Goal: Task Accomplishment & Management: Manage account settings

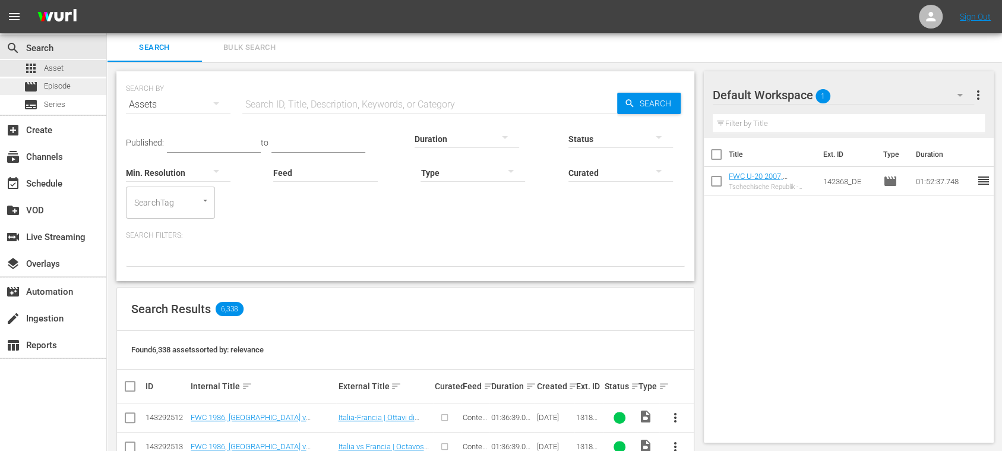
click at [69, 83] on span "Episode" at bounding box center [57, 86] width 27 height 12
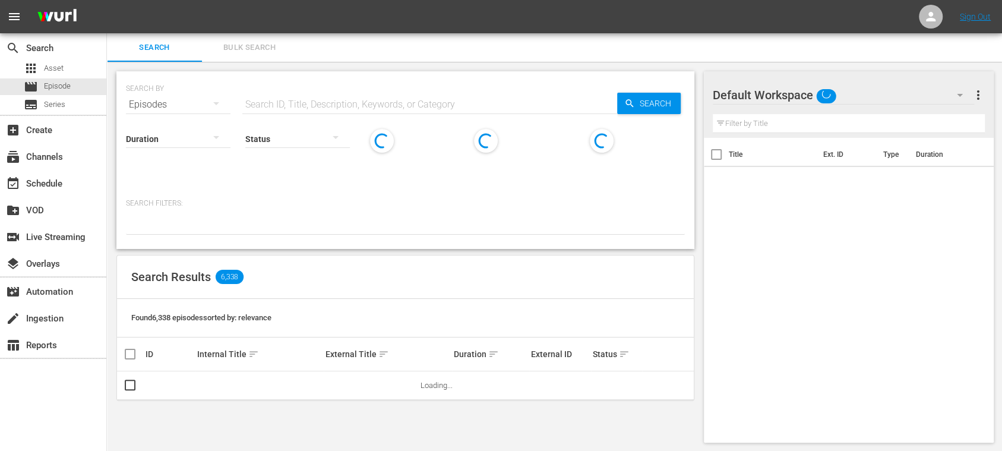
click at [243, 49] on span "Bulk Search" at bounding box center [249, 48] width 81 height 14
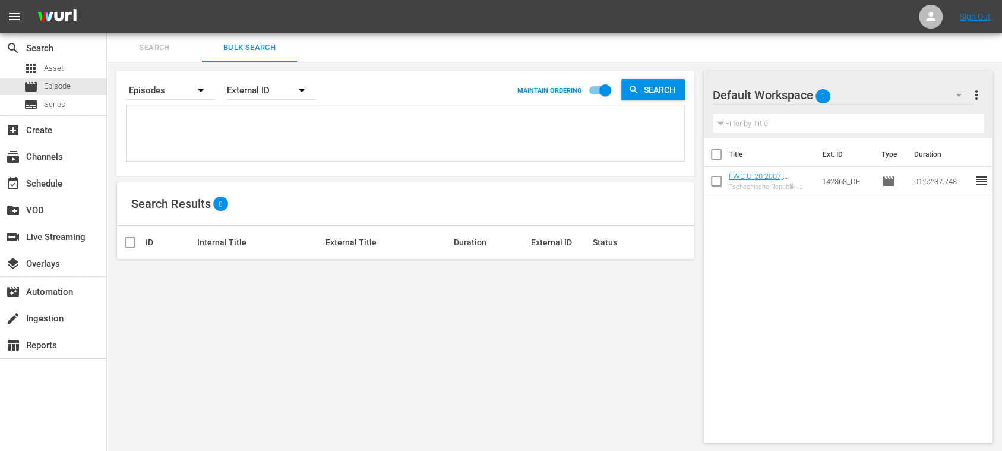
click at [177, 114] on textarea at bounding box center [407, 135] width 555 height 54
paste textarea "3BQrtPUrkXSPDs5n6jgbUG_ES PAOoqgytZ02NZRgiHUA0gg_ES"
type textarea "3BQrtPUrkXSPDs5n6jgbUG_ES PAOoqgytZ02NZRgiHUA0gg_ES"
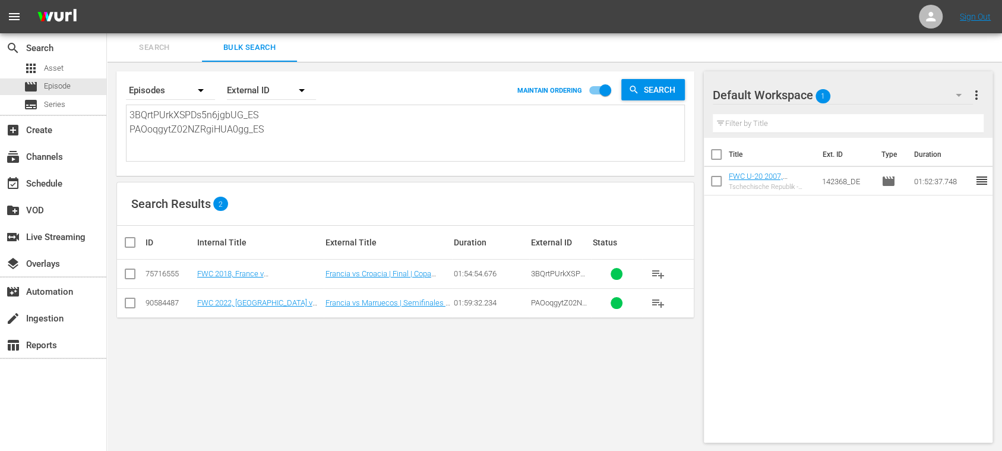
type textarea "3BQrtPUrkXSPDs5n6jgbUG_ES PAOoqgytZ02NZRgiHUA0gg_ES"
click at [979, 93] on span "more_vert" at bounding box center [976, 95] width 14 height 14
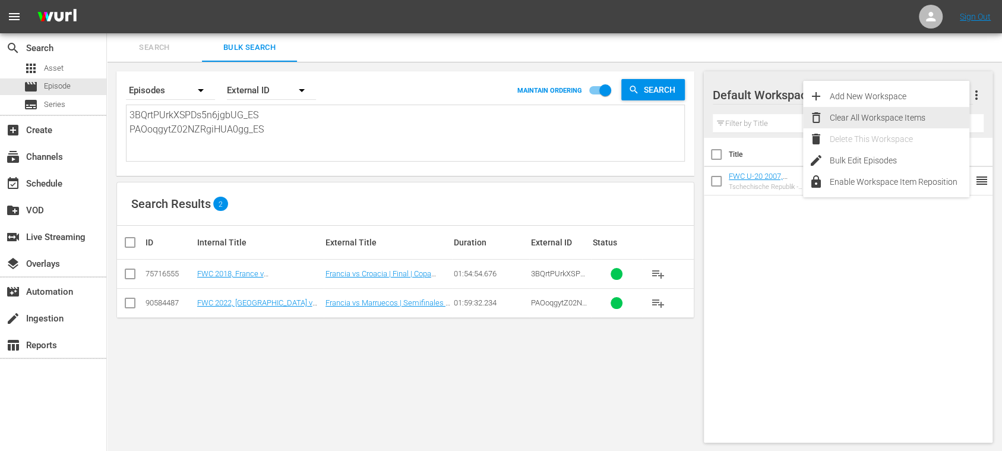
click at [914, 112] on div "Clear All Workspace Items" at bounding box center [900, 117] width 140 height 21
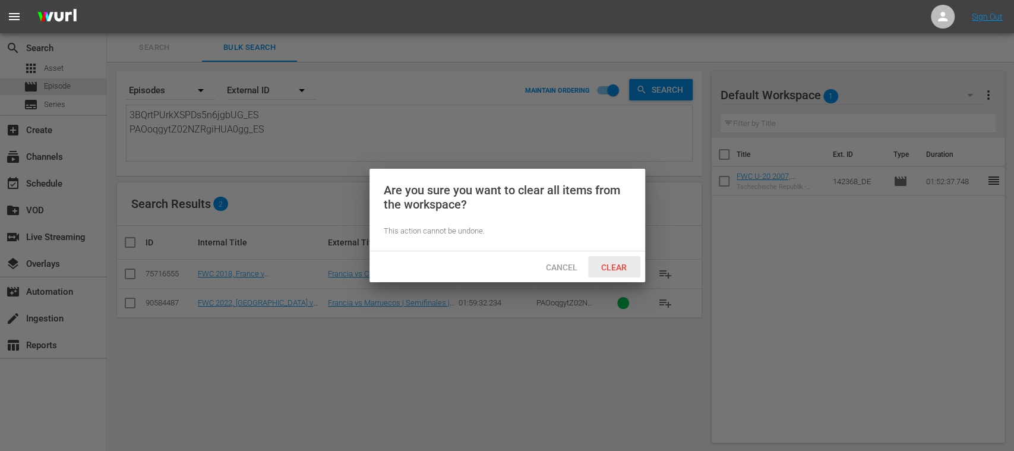
click at [618, 266] on span "Clear" at bounding box center [614, 268] width 45 height 10
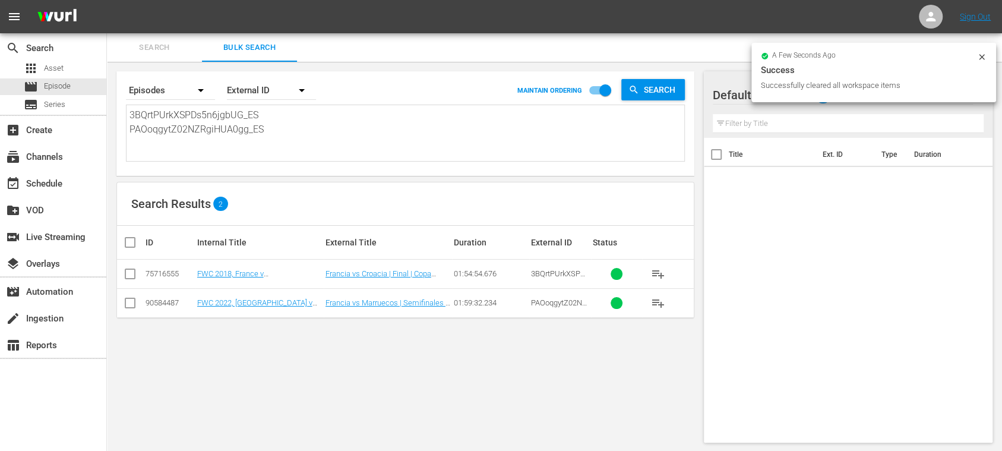
click at [125, 240] on input "checkbox" at bounding box center [135, 242] width 24 height 14
checkbox input "true"
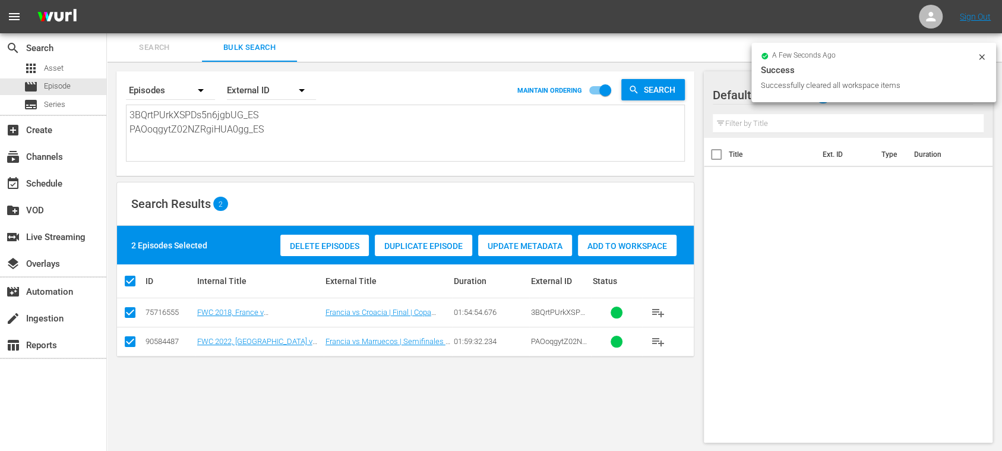
click at [607, 245] on span "Add to Workspace" at bounding box center [627, 246] width 99 height 10
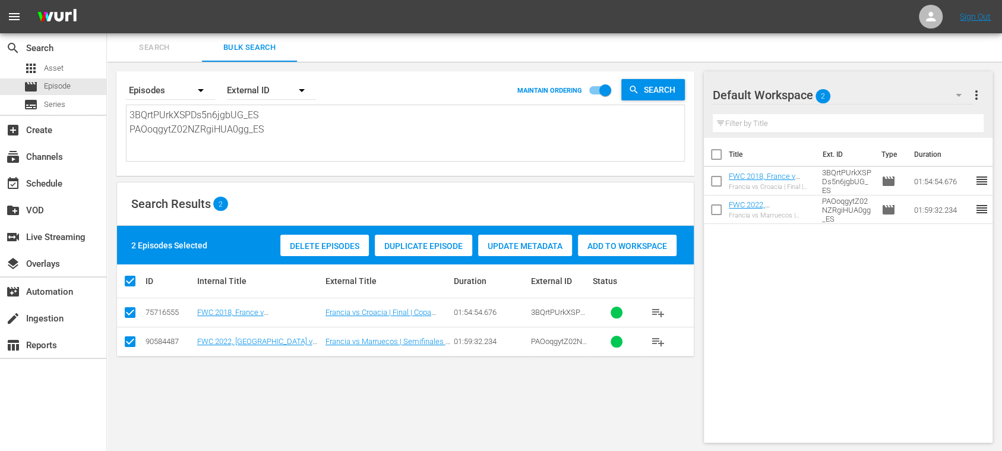
click at [166, 50] on span "Search" at bounding box center [154, 48] width 81 height 14
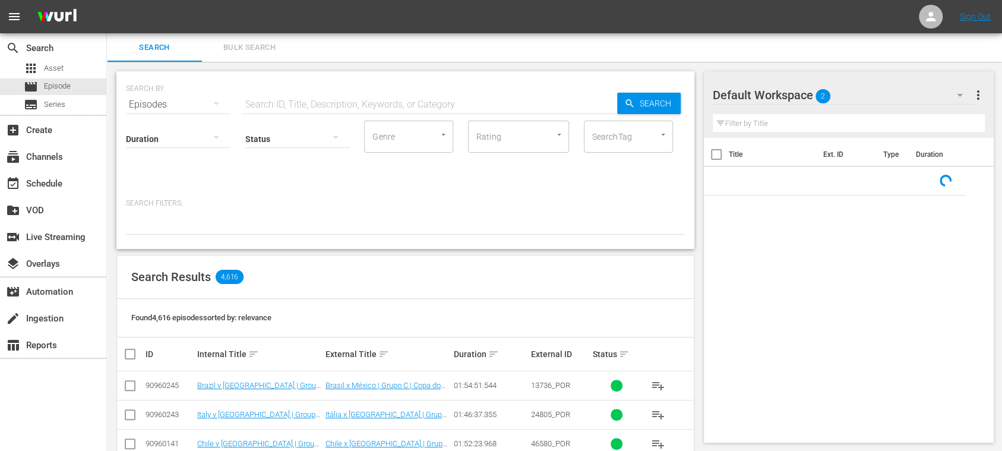
click at [467, 103] on input "text" at bounding box center [429, 104] width 375 height 29
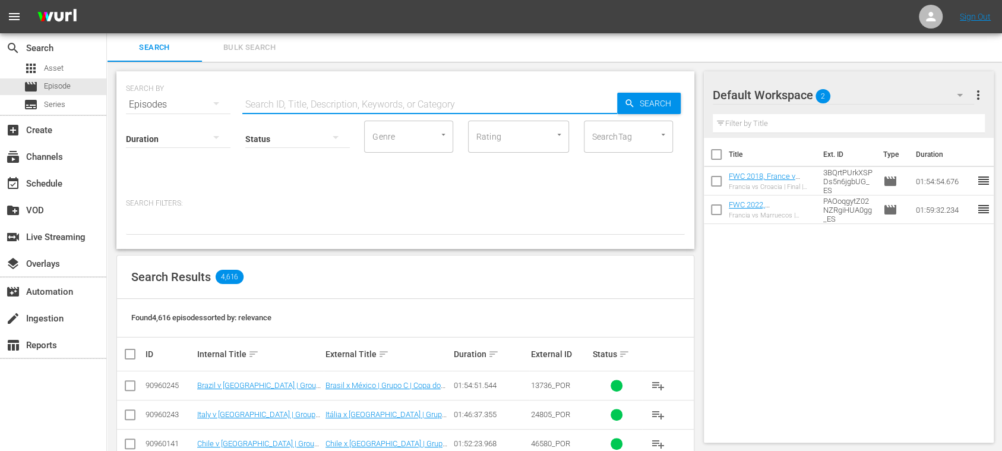
paste input "FWC 2022, Netherlands v Argentina, Quarter-Finals - FMR"
type input "FWC 2022, Netherlands v Argentina, Quarter-Finals - FMR"
click at [650, 103] on span "Search" at bounding box center [658, 103] width 46 height 21
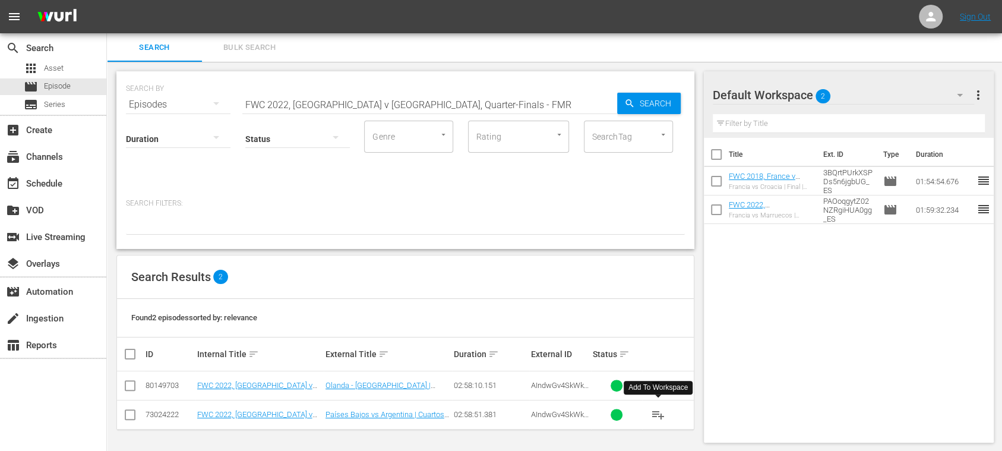
click at [659, 415] on span "playlist_add" at bounding box center [658, 415] width 14 height 14
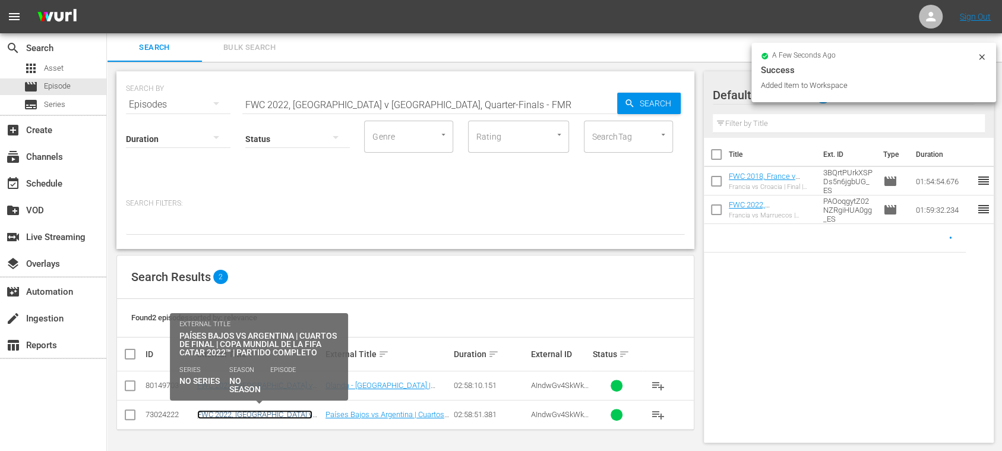
click at [292, 410] on link "FWC 2022, [GEOGRAPHIC_DATA] v [GEOGRAPHIC_DATA], Quarter-Finals - FMR (ES)" at bounding box center [258, 423] width 123 height 27
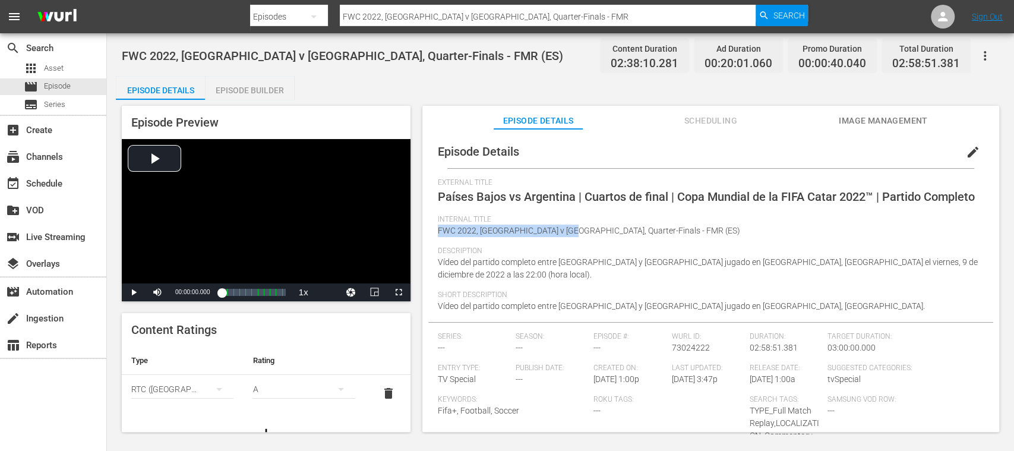
drag, startPoint x: 615, startPoint y: 257, endPoint x: 566, endPoint y: 254, distance: 48.8
click at [566, 247] on div "Internal Title FWC 2022, Netherlands v Argentina, Quarter-Finals - FMR (ES)" at bounding box center [711, 230] width 546 height 31
copy span "FWC 2022, Netherlands v Argentina"
click at [524, 290] on div "Description Vídeo del partido completo entre Países Bajos y Argentina jugado en…" at bounding box center [711, 269] width 546 height 44
click at [67, 80] on div "movie Episode" at bounding box center [47, 86] width 47 height 17
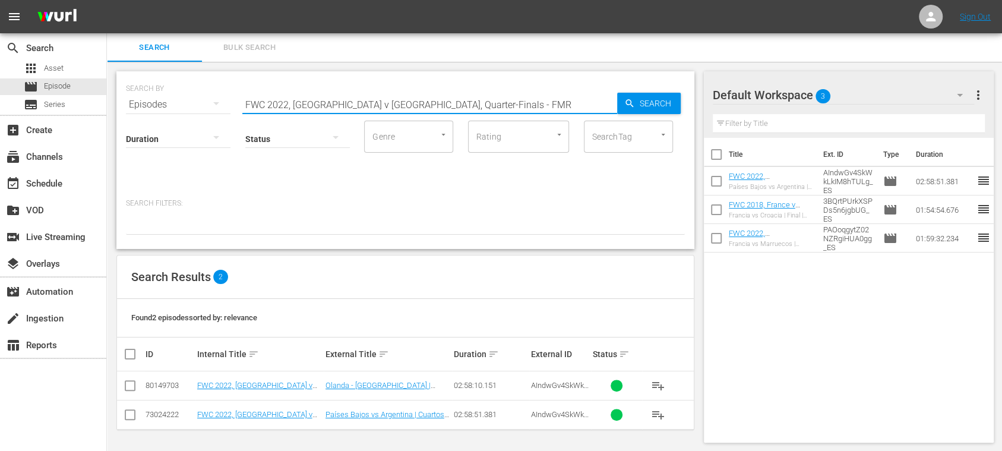
drag, startPoint x: 498, startPoint y: 109, endPoint x: 185, endPoint y: 92, distance: 313.5
click at [156, 94] on div "SEARCH BY Search By Episodes Search ID, Title, Description, Keywords, or Catego…" at bounding box center [405, 97] width 559 height 43
paste input "DLyoBew2y0qHB629tGeNPw_ES"
type input "DLyoBew2y0qHB629tGeNPw_ES"
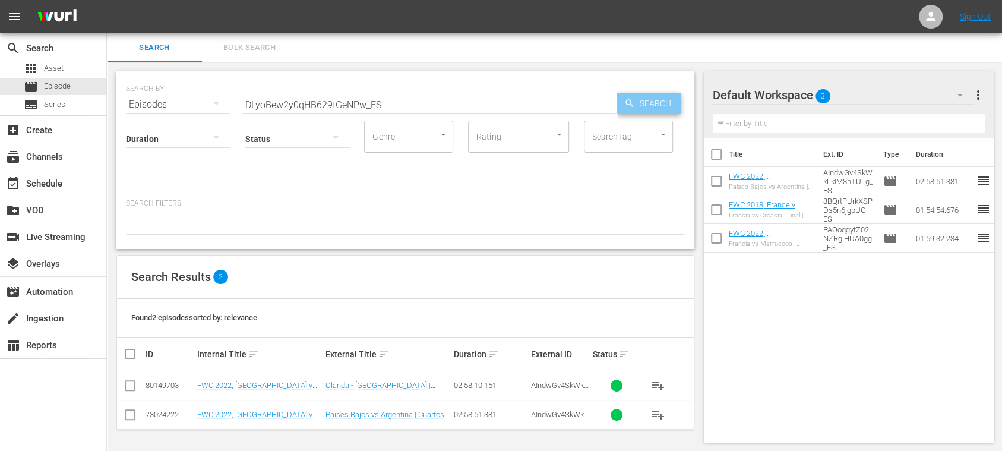
click at [664, 101] on span "Search" at bounding box center [658, 103] width 46 height 21
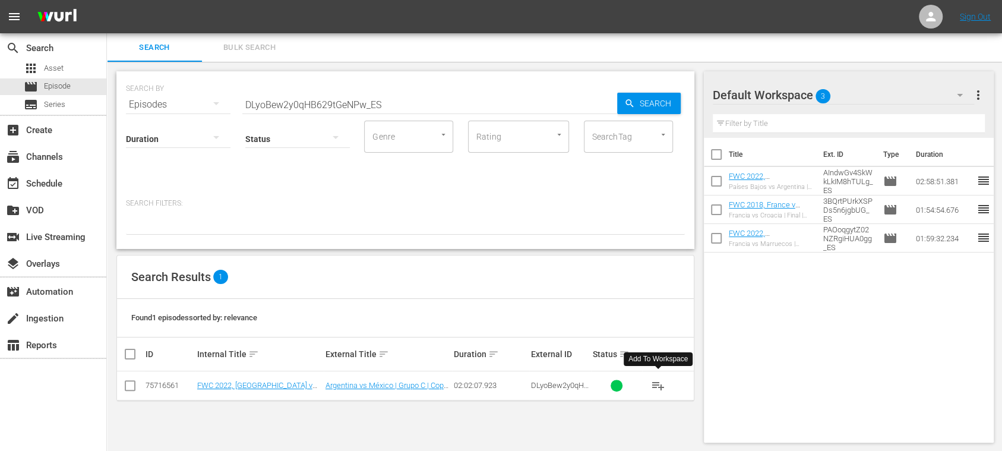
click at [657, 387] on span "playlist_add" at bounding box center [658, 385] width 14 height 14
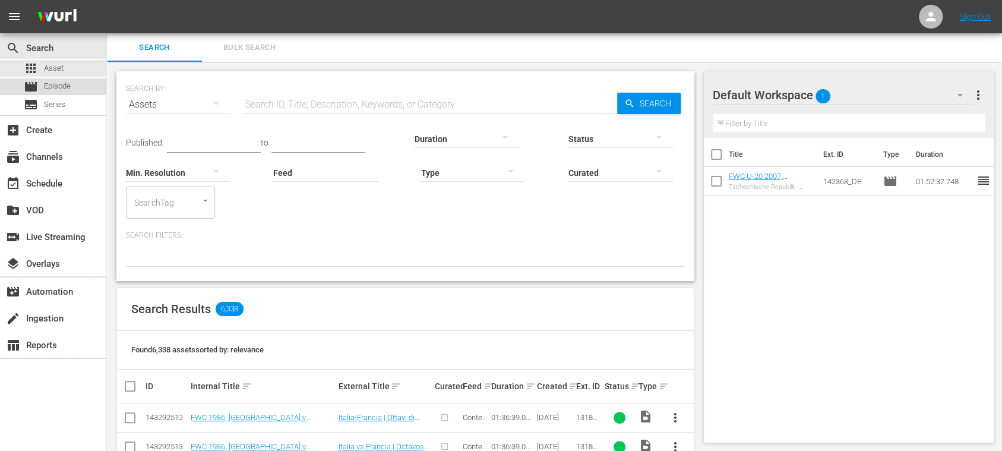
click at [64, 87] on span "Episode" at bounding box center [57, 86] width 27 height 12
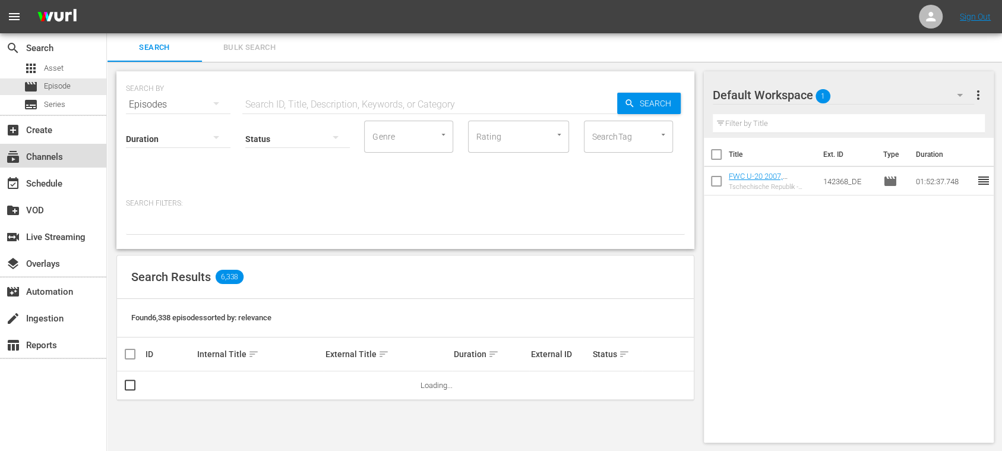
click at [50, 156] on div "subscriptions Channels" at bounding box center [33, 155] width 67 height 11
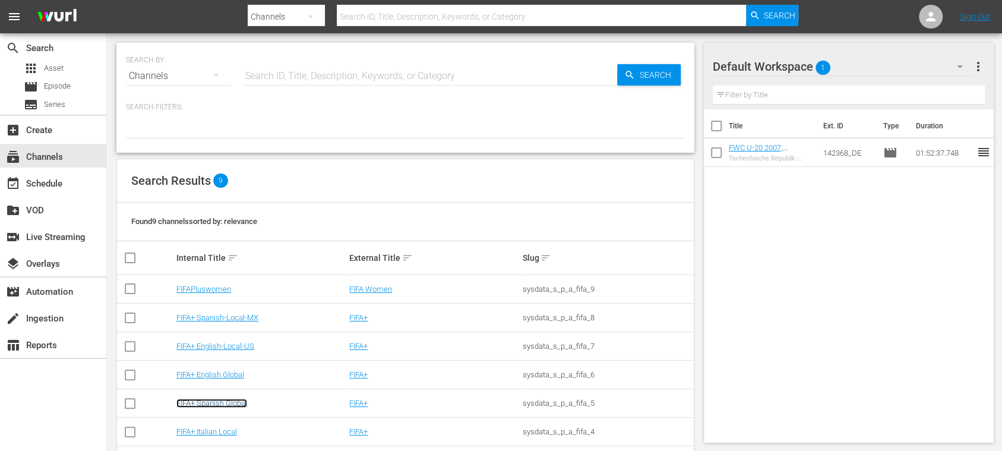
click at [233, 402] on link "FIFA+ Spanish Global" at bounding box center [211, 403] width 71 height 9
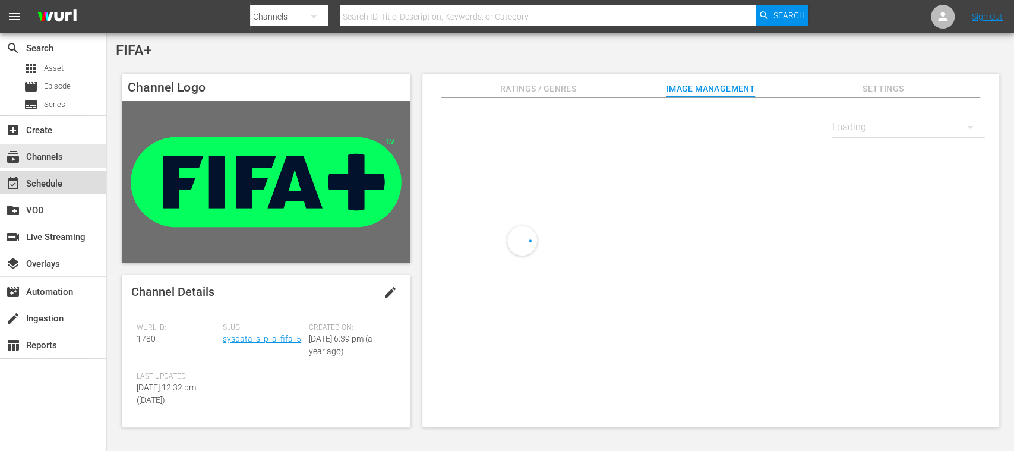
click at [63, 179] on div "event_available Schedule" at bounding box center [33, 181] width 67 height 11
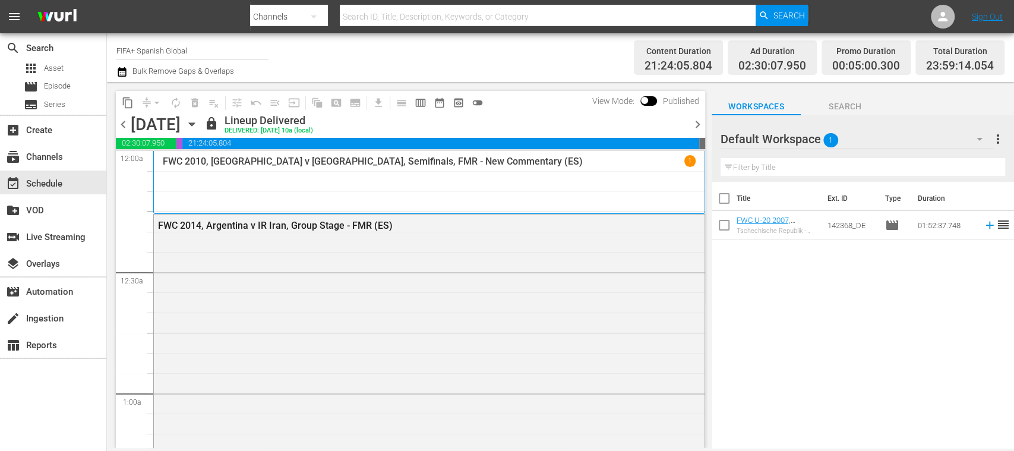
click at [699, 124] on span "chevron_right" at bounding box center [697, 124] width 15 height 15
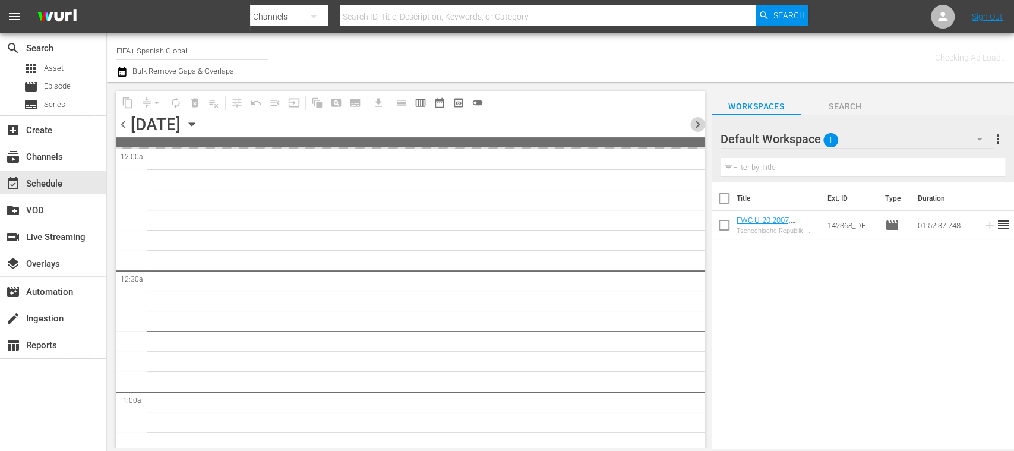
click at [699, 124] on span "chevron_right" at bounding box center [697, 124] width 15 height 15
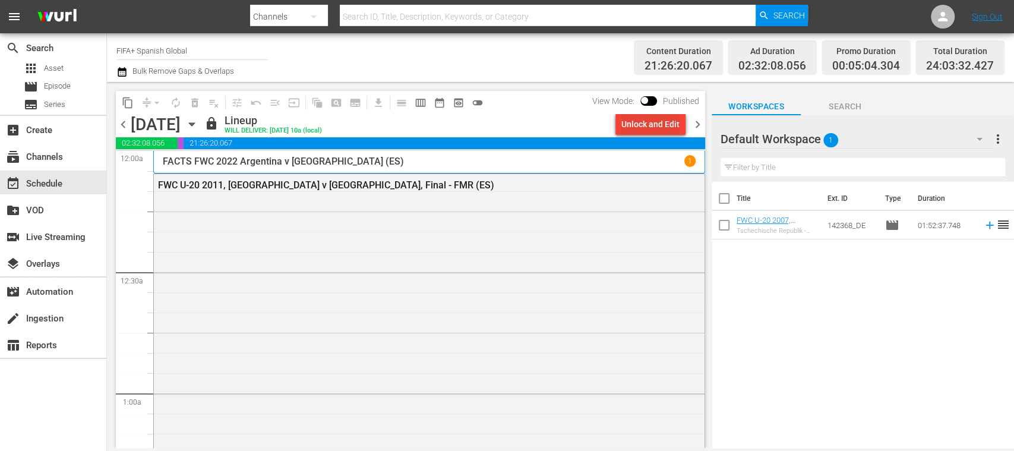
click at [656, 127] on div "Unlock and Edit" at bounding box center [650, 123] width 58 height 21
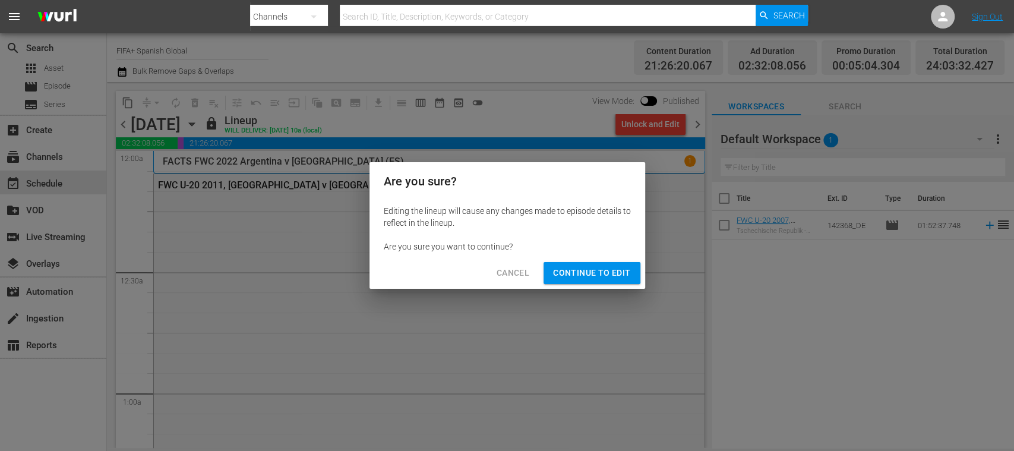
click at [611, 269] on span "Continue to Edit" at bounding box center [591, 273] width 77 height 15
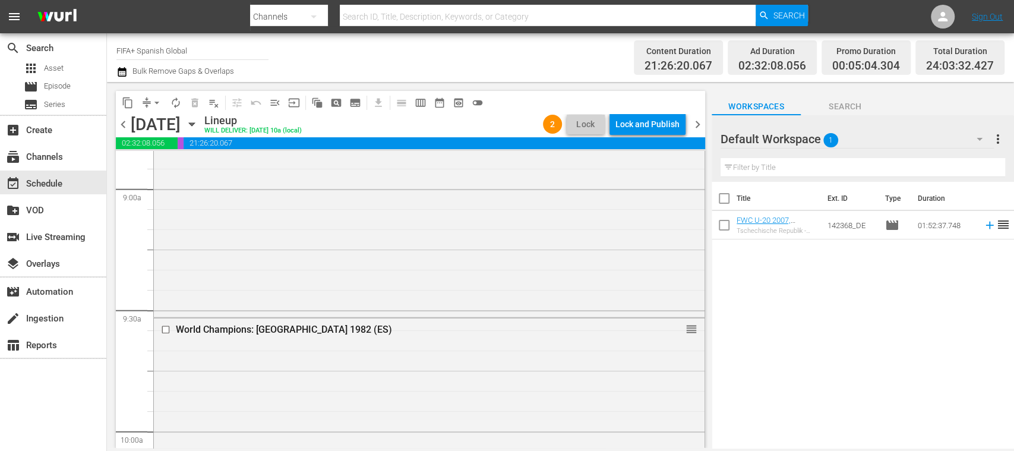
scroll to position [2212, 0]
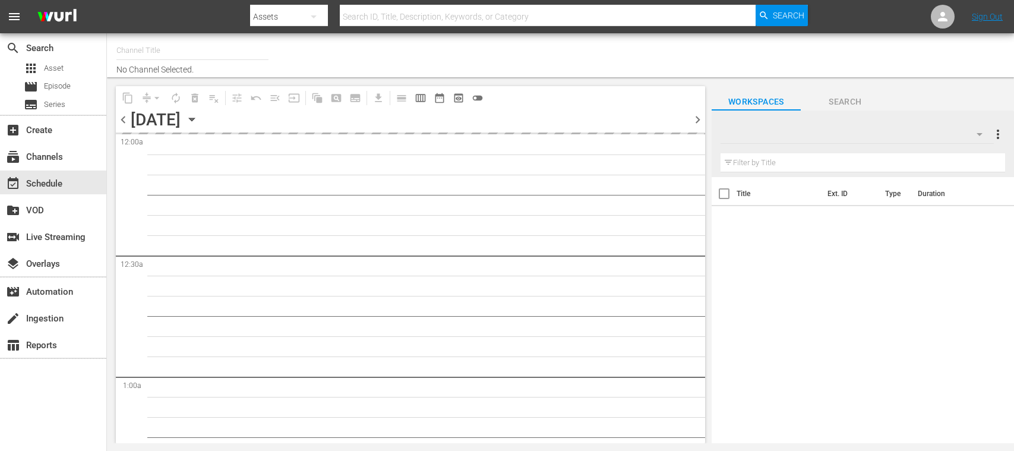
type input "FIFA+ Spanish Global (1780)"
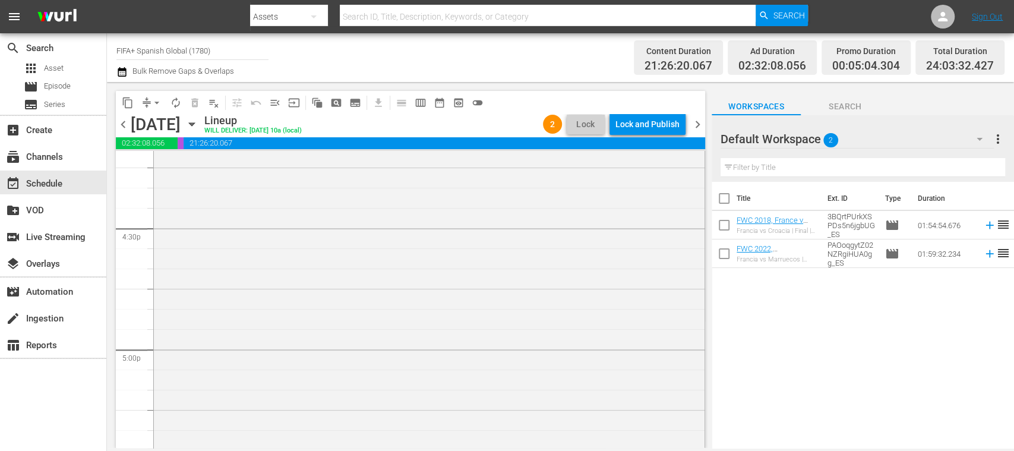
scroll to position [3766, 0]
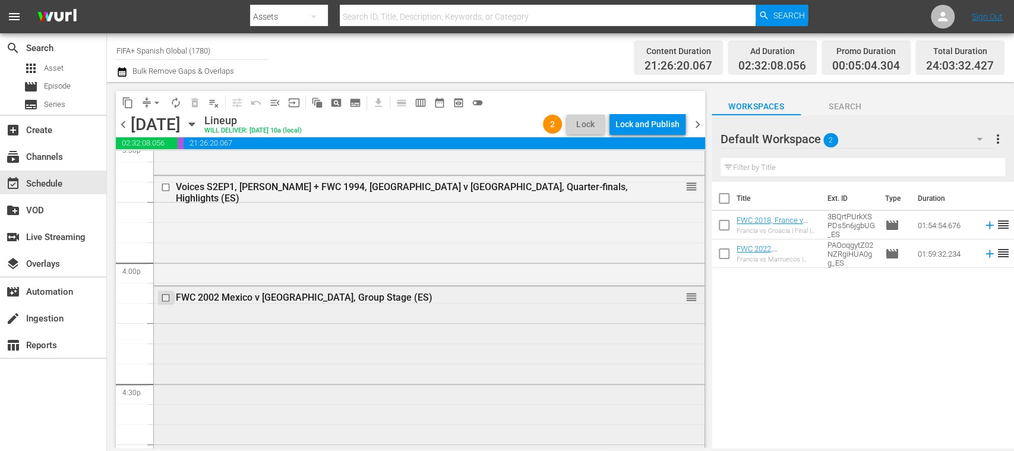
click at [166, 296] on input "checkbox" at bounding box center [167, 298] width 12 height 10
click at [197, 102] on span "delete_forever_outlined" at bounding box center [195, 103] width 12 height 12
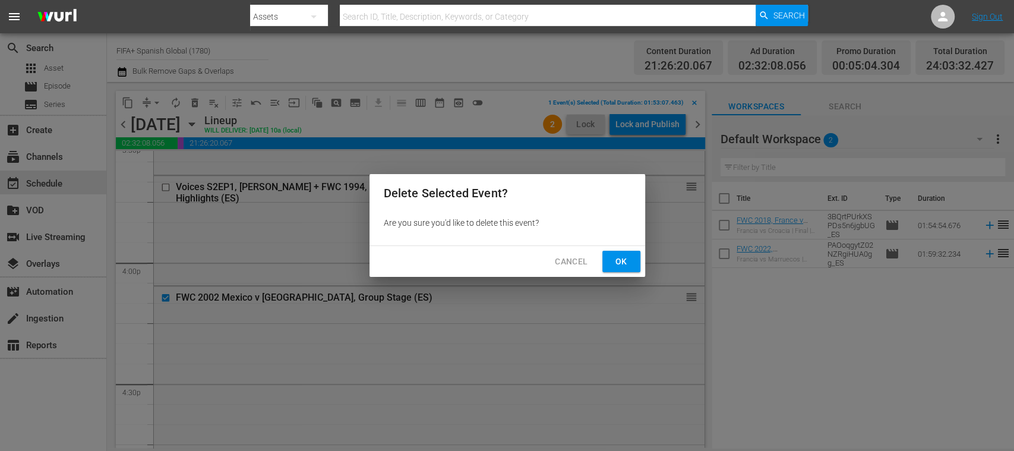
click at [629, 263] on span "Ok" at bounding box center [621, 261] width 19 height 15
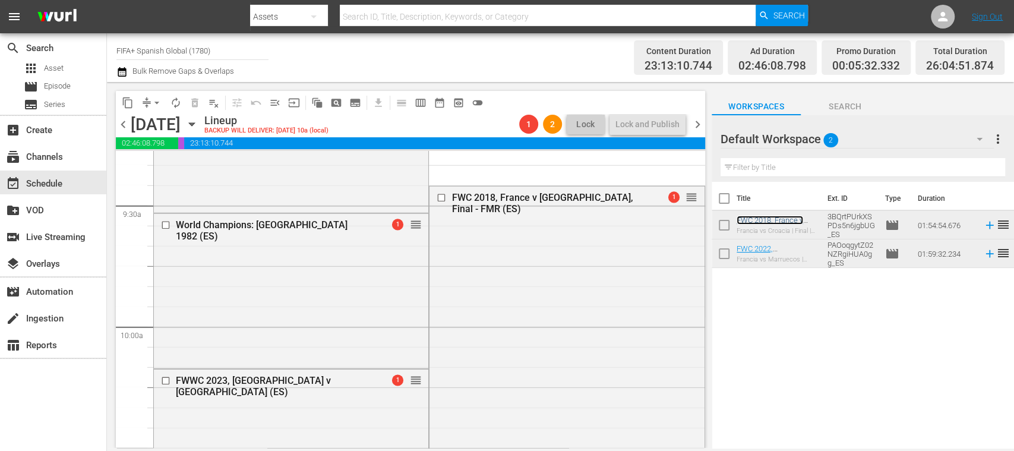
scroll to position [2239, 0]
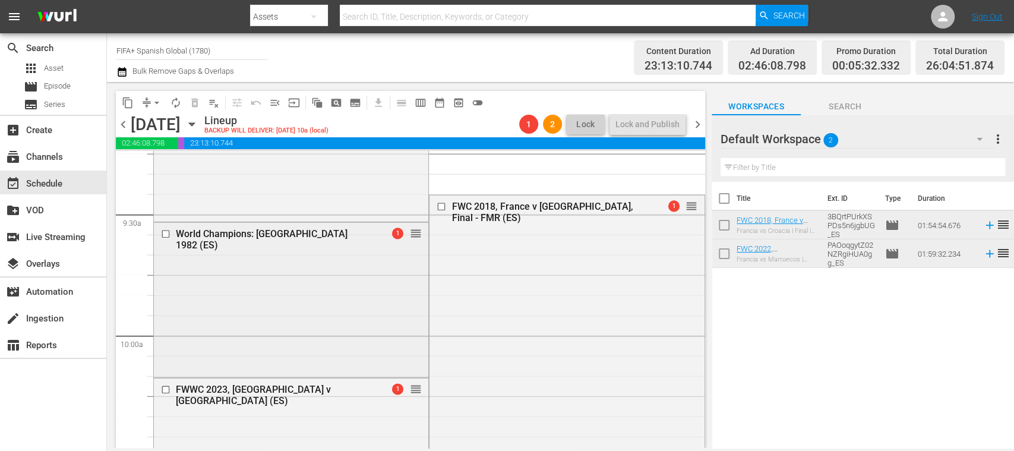
click at [164, 235] on input "checkbox" at bounding box center [167, 234] width 12 height 10
click at [197, 103] on span "delete_forever_outlined" at bounding box center [195, 103] width 12 height 12
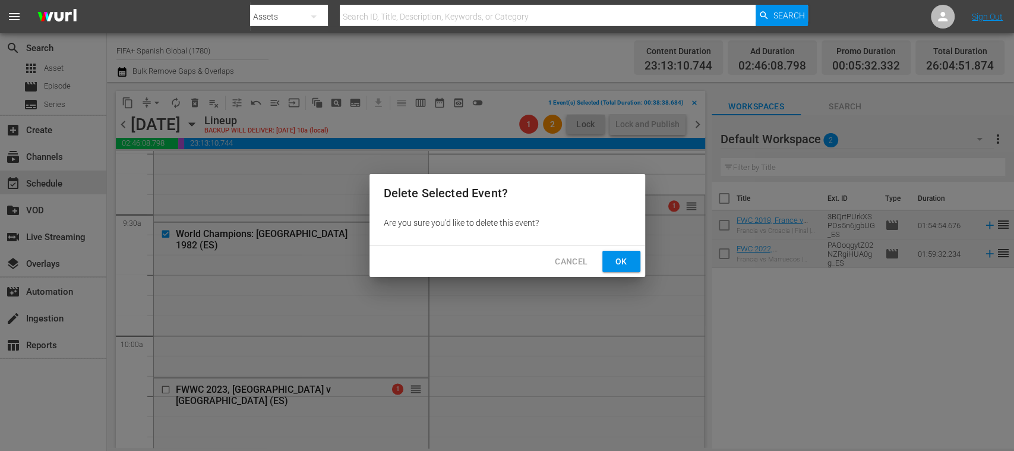
click at [563, 263] on span "Cancel" at bounding box center [571, 261] width 33 height 15
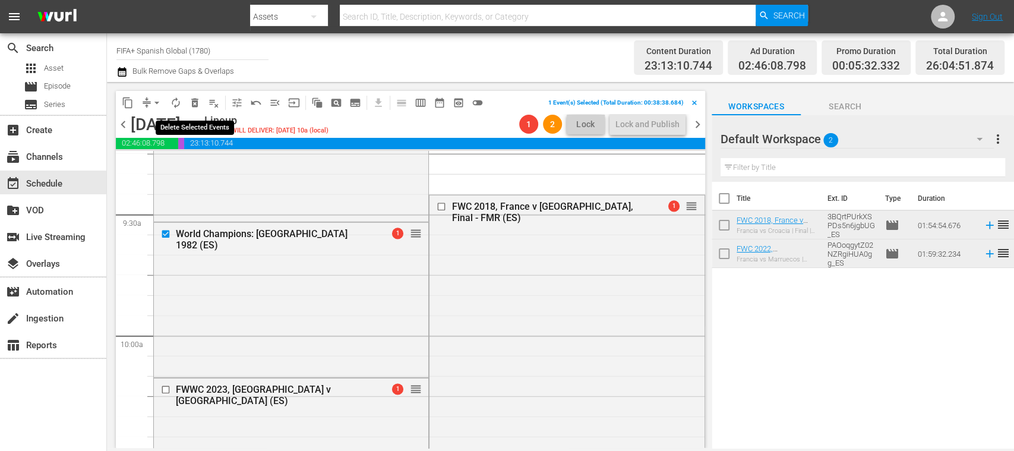
click at [197, 101] on span "delete_forever_outlined" at bounding box center [195, 103] width 12 height 12
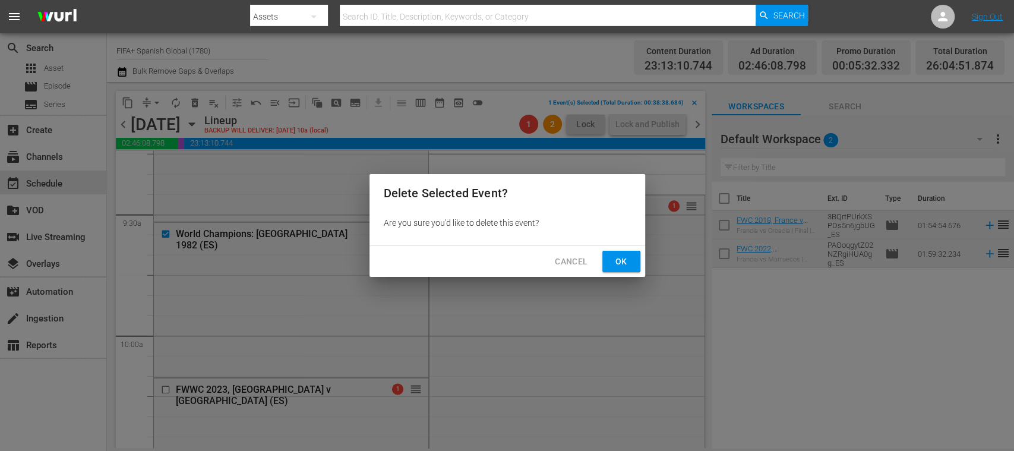
click at [618, 260] on span "Ok" at bounding box center [621, 261] width 19 height 15
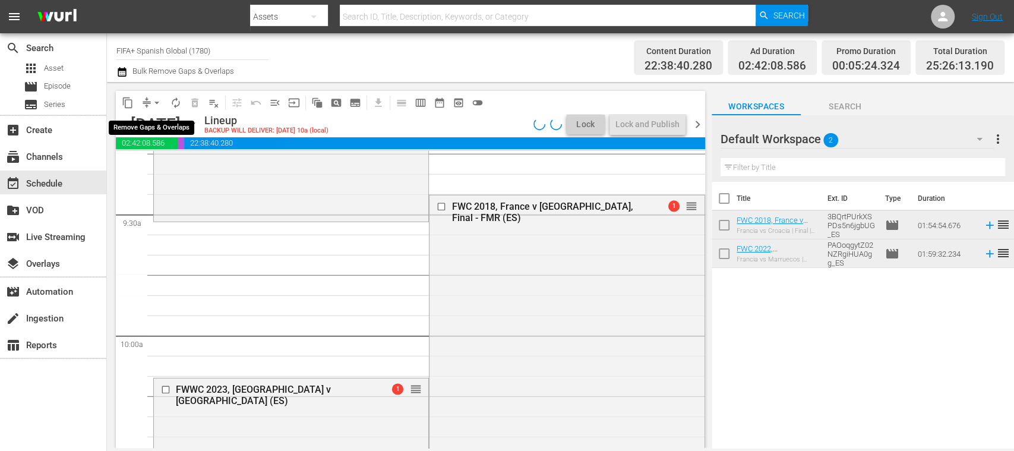
click at [156, 102] on span "arrow_drop_down" at bounding box center [157, 103] width 12 height 12
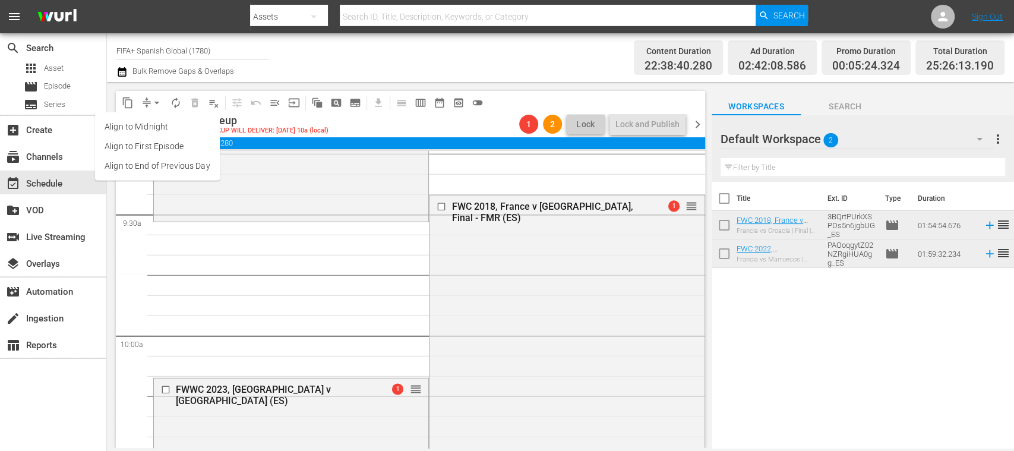
click at [175, 162] on li "Align to End of Previous Day" at bounding box center [157, 166] width 125 height 20
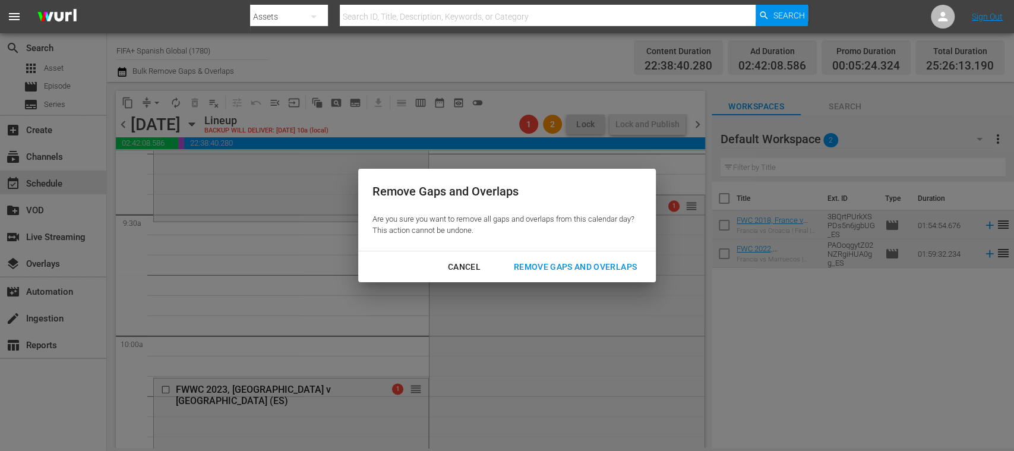
click at [595, 267] on div "Remove Gaps and Overlaps" at bounding box center [575, 267] width 142 height 15
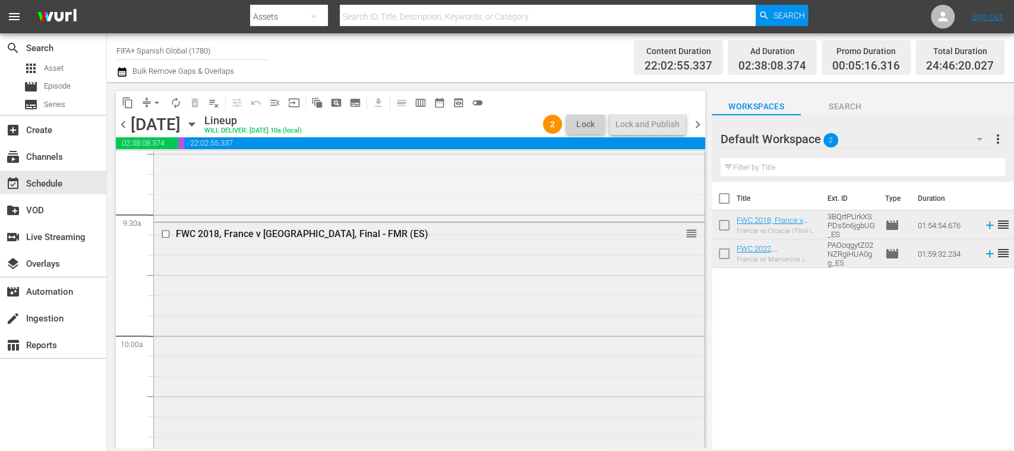
click at [440, 277] on div "FWC 2018, France v [GEOGRAPHIC_DATA], Final - FMR (ES) reorder" at bounding box center [429, 453] width 551 height 460
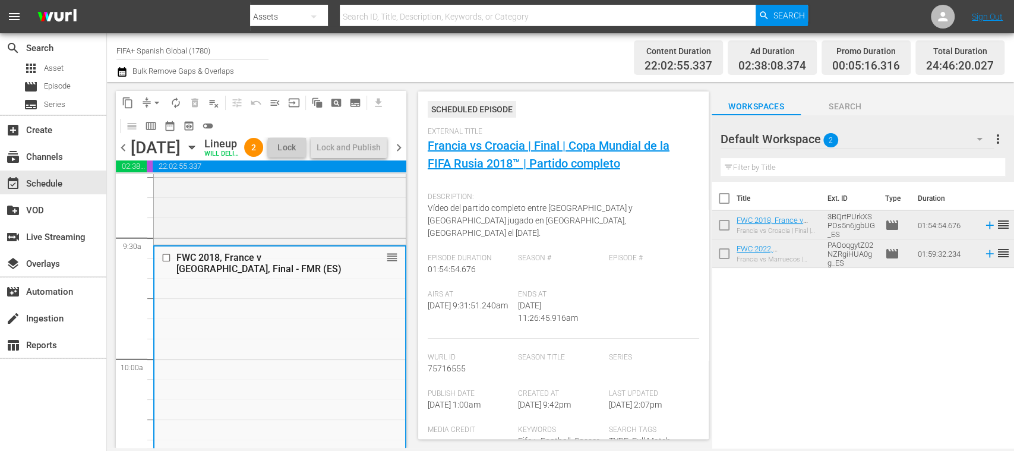
scroll to position [75, 0]
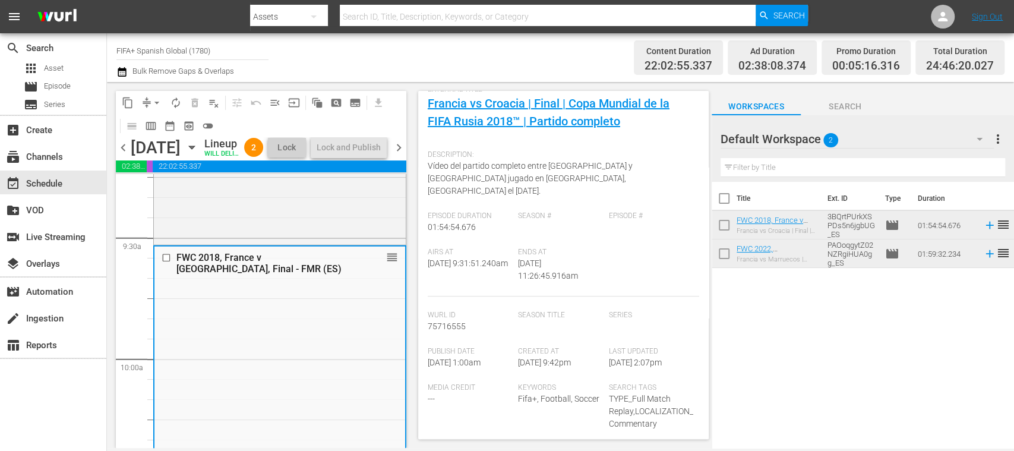
drag, startPoint x: 428, startPoint y: 240, endPoint x: 581, endPoint y: 269, distance: 156.0
click at [581, 269] on div "Airs At [DATE] 9:31:51.240am Ends At [DATE] 11:26:45.916am" at bounding box center [563, 272] width 271 height 49
copy div "Airs At [DATE] 9:31:51.240am Ends At [DATE] 11:26:45.916am"
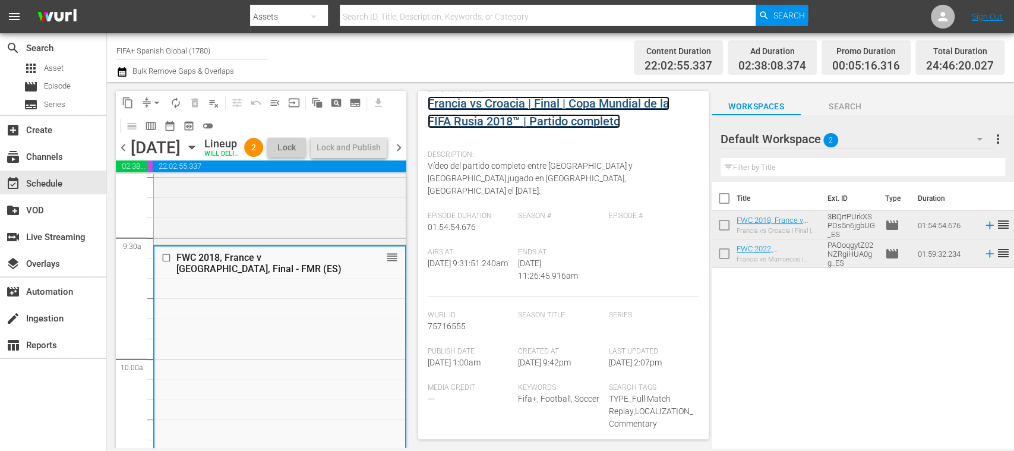
click at [508, 119] on link "Francia vs Croacia | Final | Copa Mundial de la FIFA Rusia 2018™ | Partido comp…" at bounding box center [549, 112] width 242 height 32
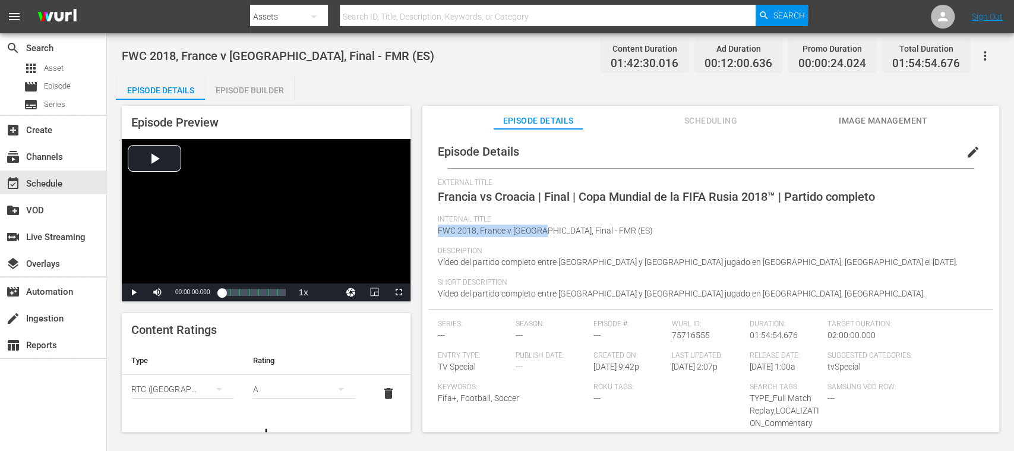
drag, startPoint x: 437, startPoint y: 232, endPoint x: 538, endPoint y: 233, distance: 101.0
click at [538, 233] on span "FWC 2018, France v [GEOGRAPHIC_DATA], Final - FMR (ES)" at bounding box center [545, 231] width 215 height 10
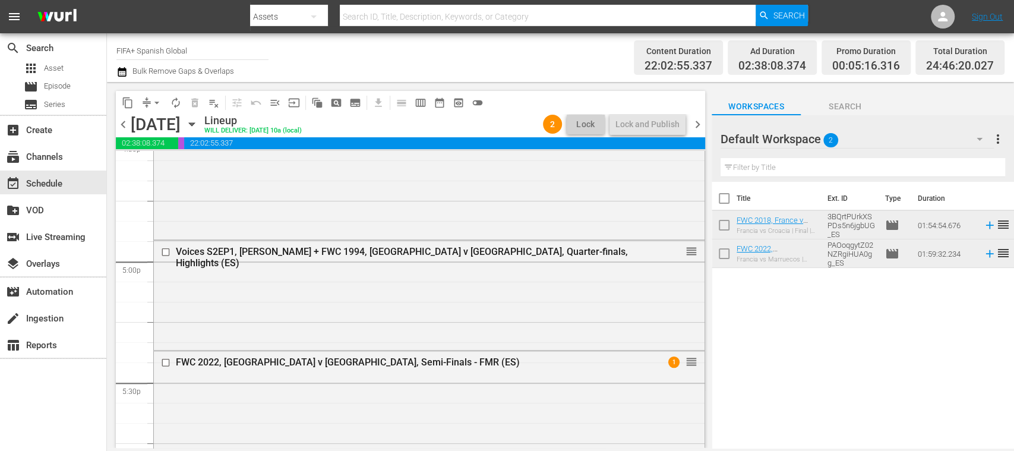
scroll to position [4045, 0]
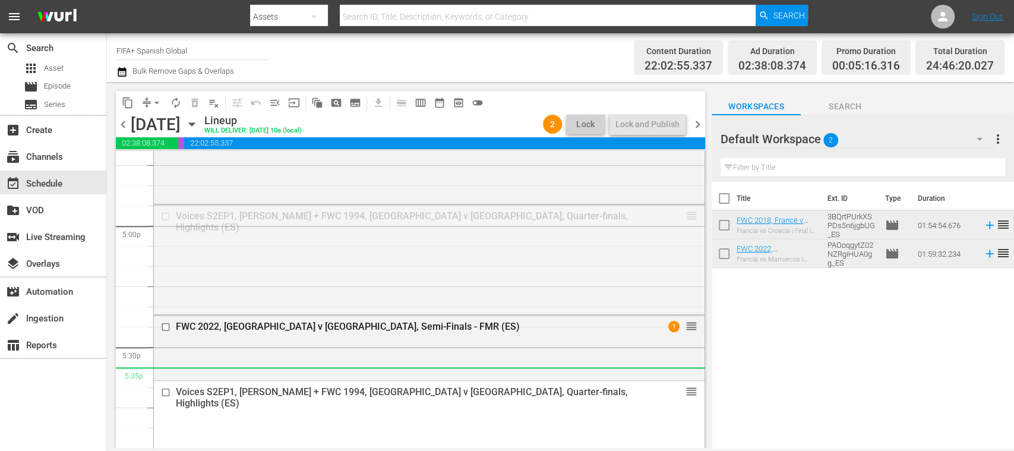
drag, startPoint x: 682, startPoint y: 213, endPoint x: 618, endPoint y: 377, distance: 176.1
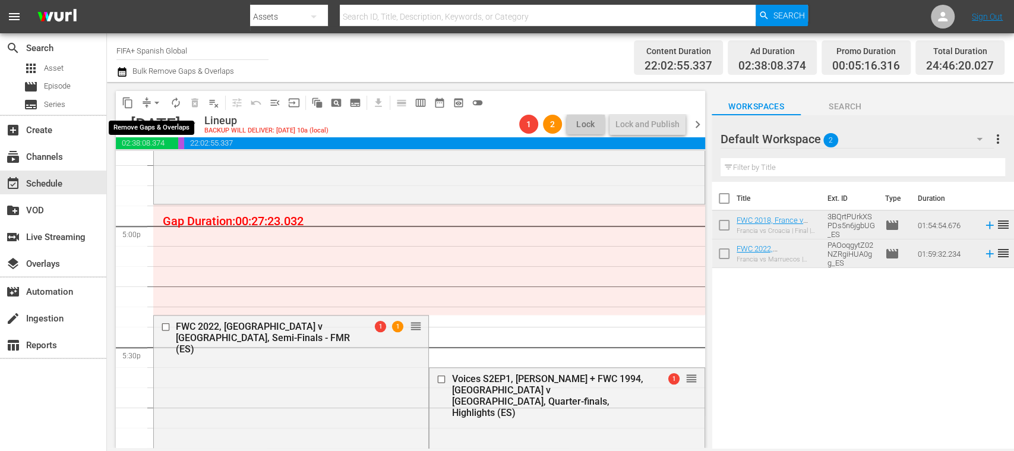
click at [157, 103] on span "arrow_drop_down" at bounding box center [157, 103] width 12 height 12
click at [182, 165] on li "Align to End of Previous Day" at bounding box center [157, 166] width 125 height 20
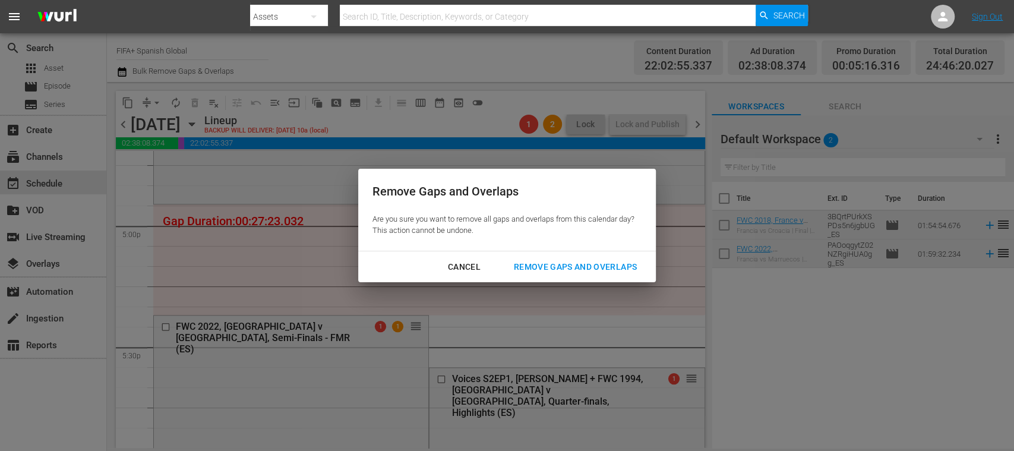
click at [541, 266] on div "Remove Gaps and Overlaps" at bounding box center [575, 267] width 142 height 15
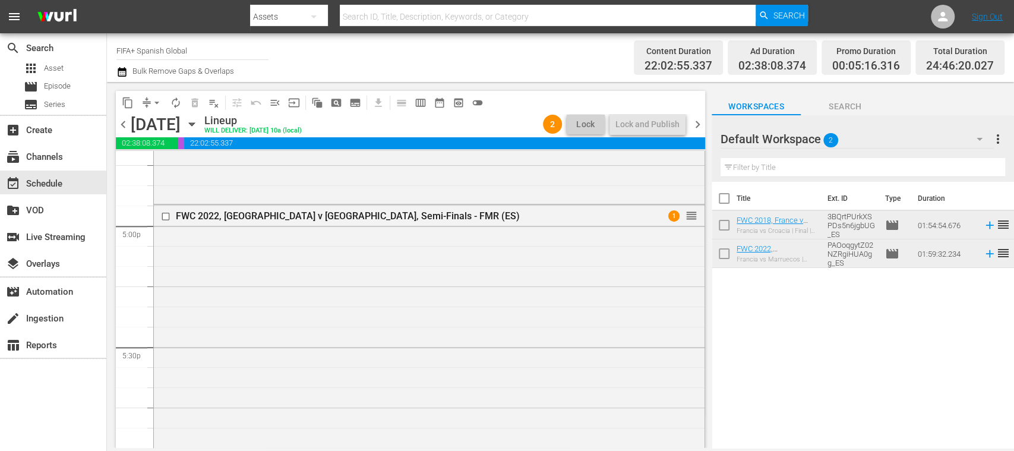
click at [381, 215] on div "FWC 2022, [GEOGRAPHIC_DATA] v [GEOGRAPHIC_DATA], Semi-Finals - FMR (ES)" at bounding box center [407, 215] width 463 height 11
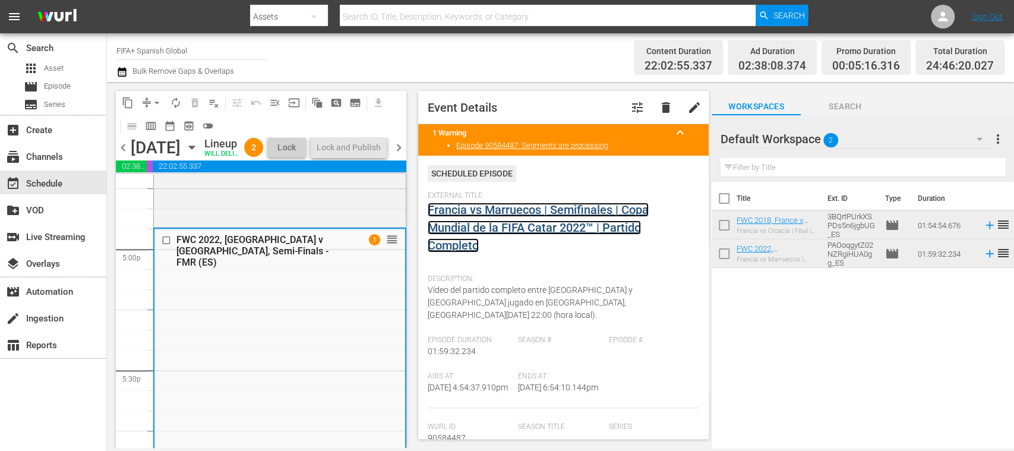
click at [517, 228] on link "Francia vs Marruecos | Semifinales | Copa Mundial de la FIFA Catar 2022™ | Part…" at bounding box center [538, 228] width 221 height 50
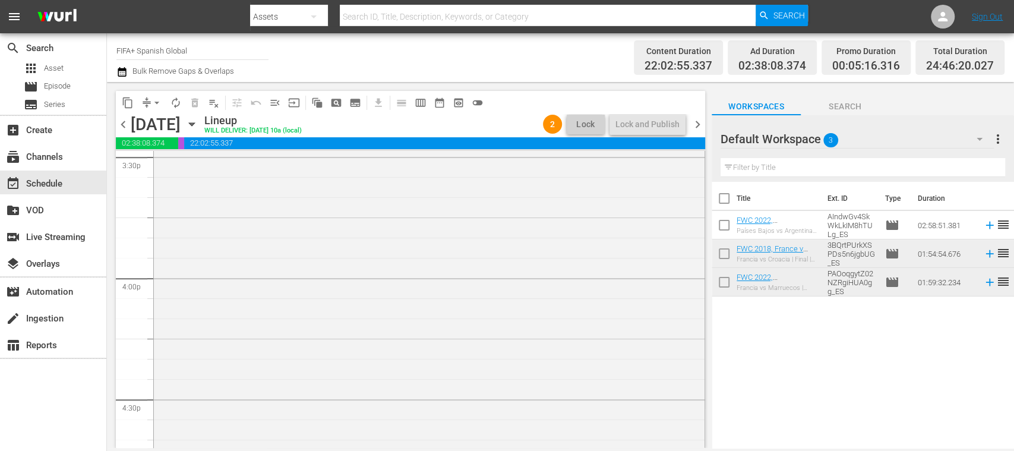
scroll to position [4036, 0]
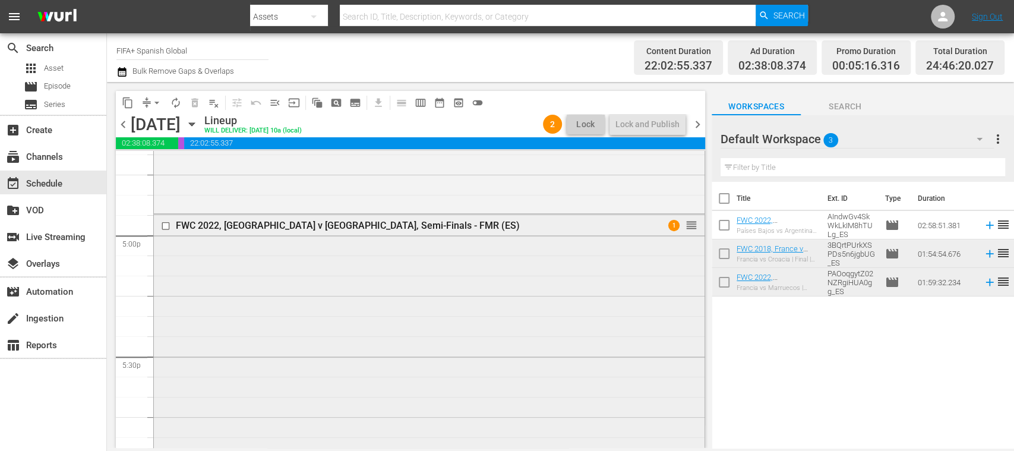
click at [169, 227] on input "checkbox" at bounding box center [167, 225] width 12 height 10
click at [198, 100] on span "delete_forever_outlined" at bounding box center [195, 103] width 12 height 12
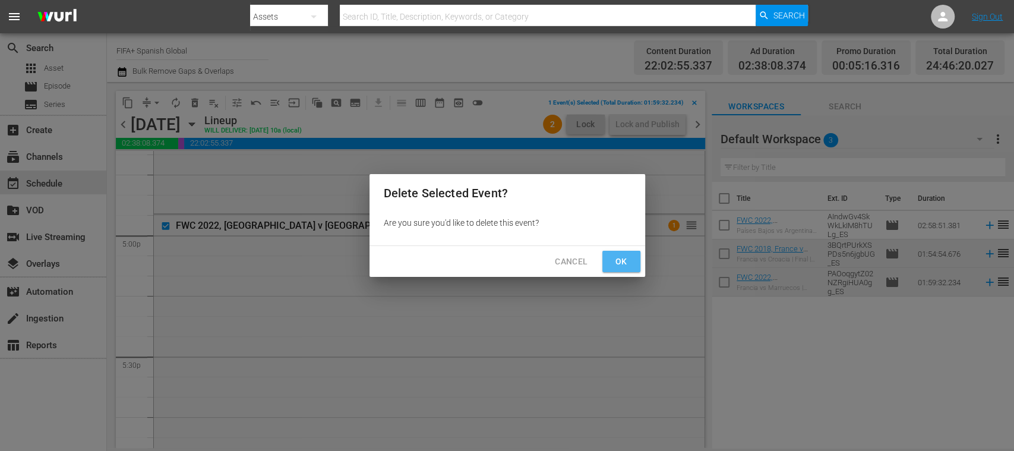
click at [621, 261] on span "Ok" at bounding box center [621, 261] width 19 height 15
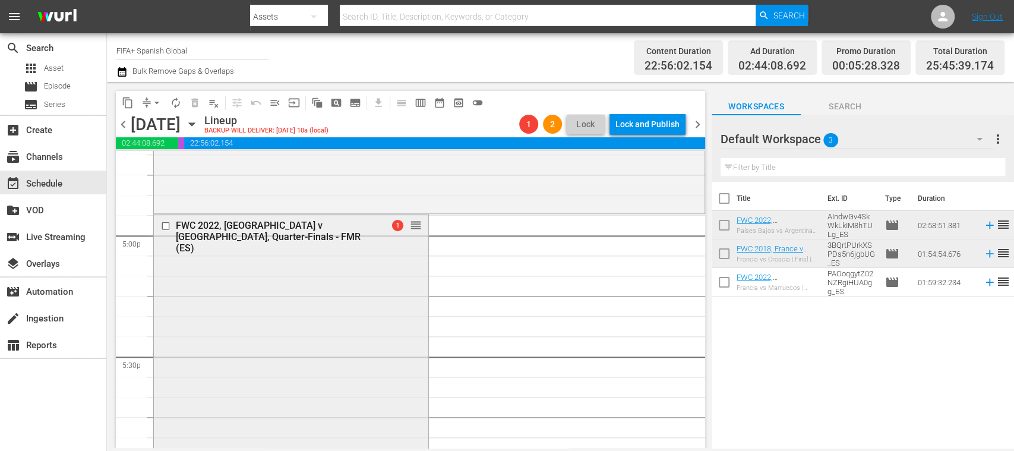
click at [167, 225] on input "checkbox" at bounding box center [167, 225] width 12 height 10
click at [194, 107] on span "delete_forever_outlined" at bounding box center [195, 103] width 12 height 12
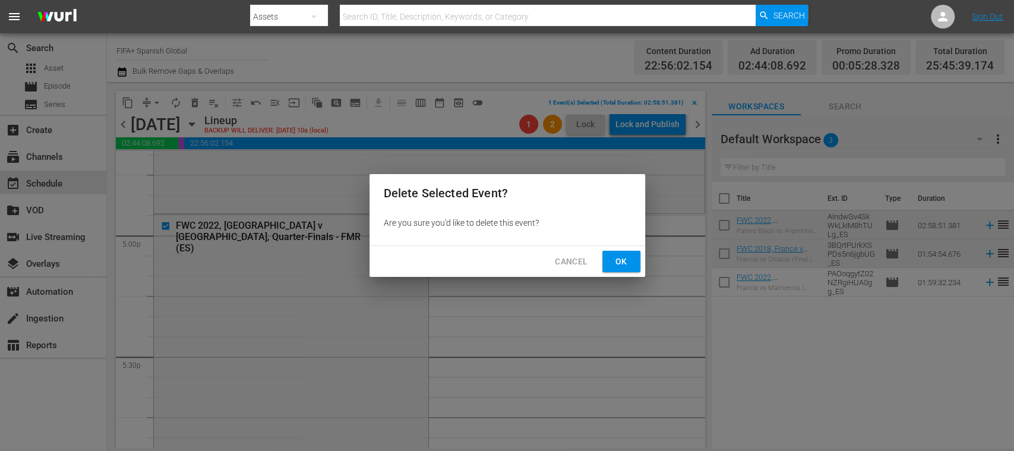
click at [623, 264] on span "Ok" at bounding box center [621, 261] width 19 height 15
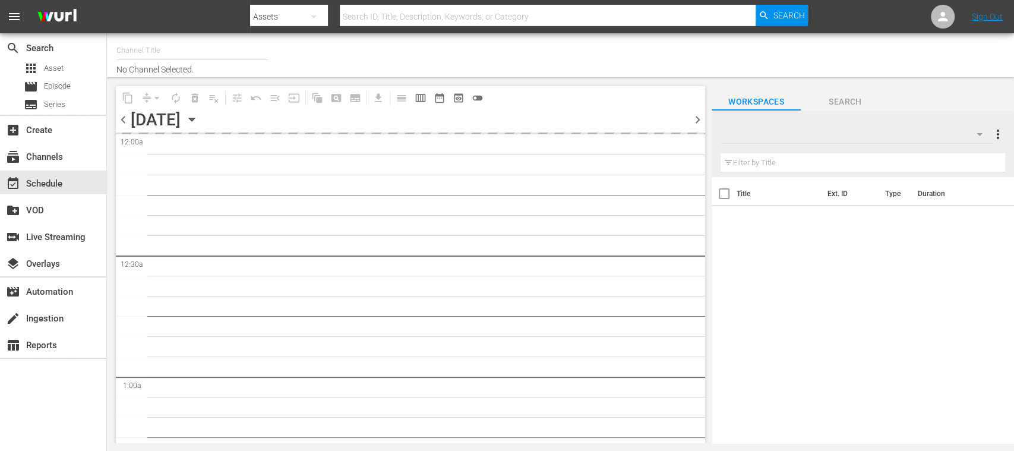
type input "FIFA+ Spanish Global (1780)"
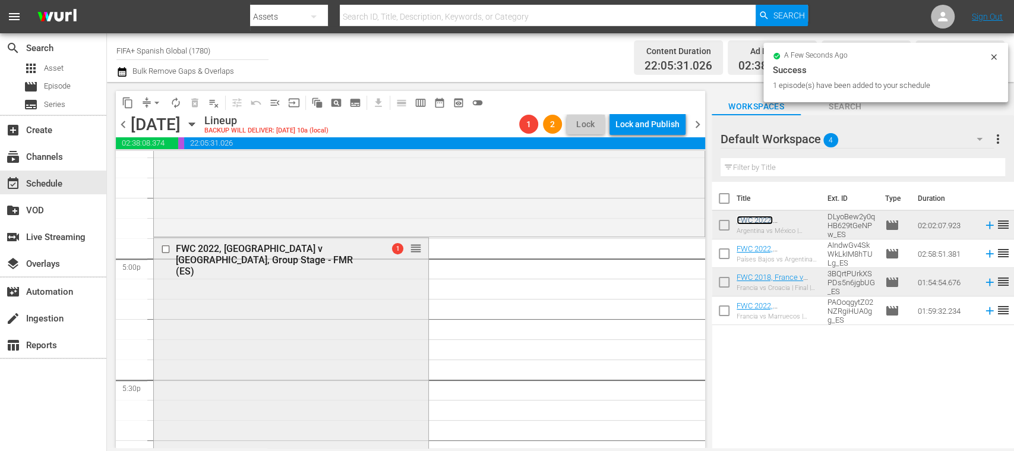
scroll to position [4224, 0]
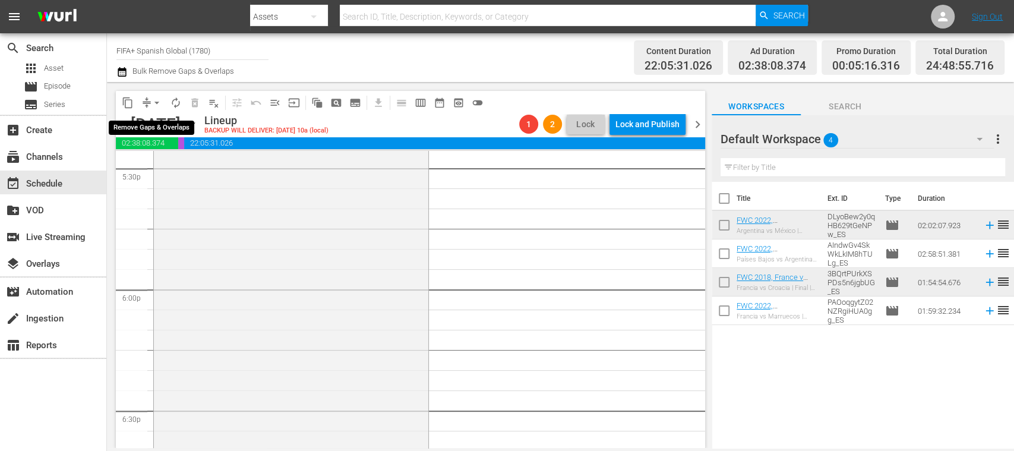
click at [156, 101] on span "arrow_drop_down" at bounding box center [157, 103] width 12 height 12
click at [186, 158] on li "Align to End of Previous Day" at bounding box center [157, 166] width 125 height 20
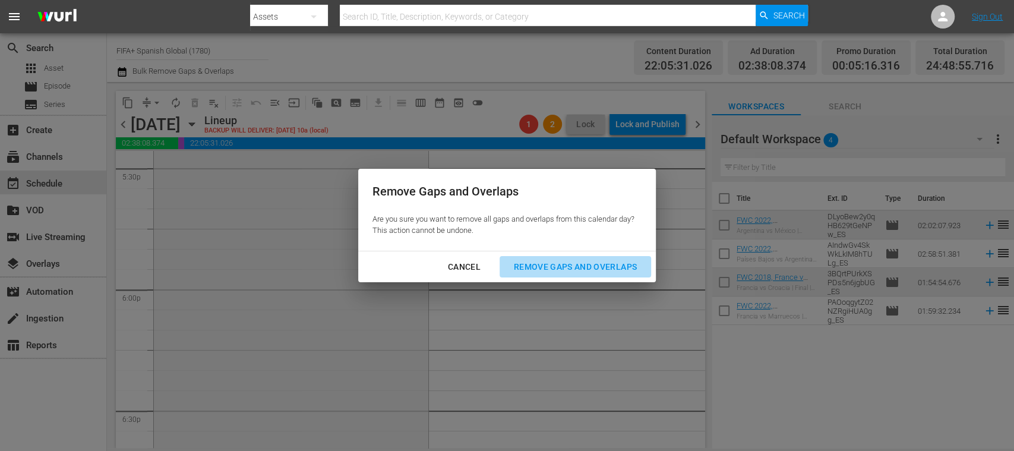
click at [536, 261] on div "Remove Gaps and Overlaps" at bounding box center [575, 267] width 142 height 15
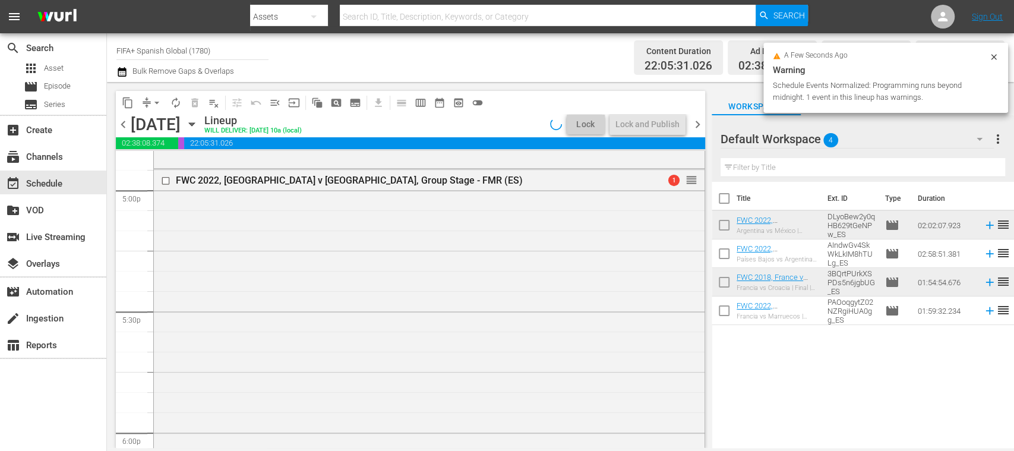
scroll to position [3983, 0]
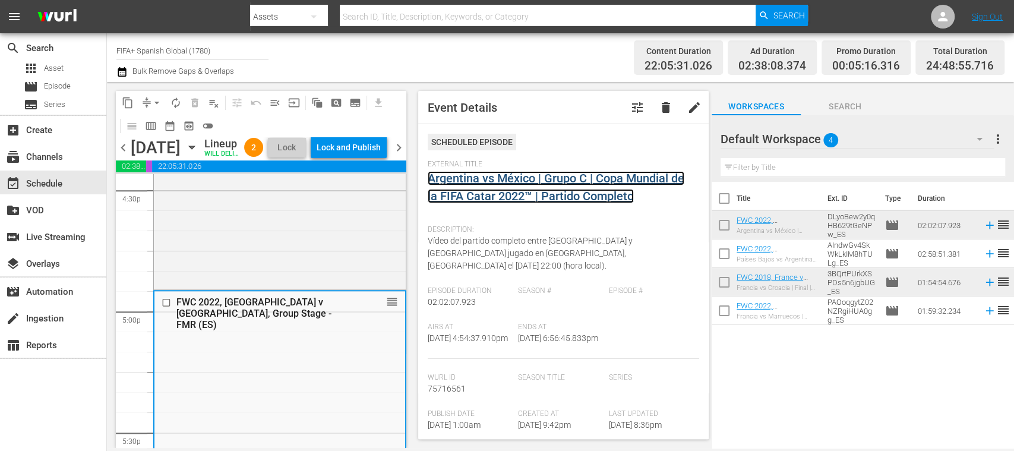
click at [519, 195] on link "Argentina vs México | Grupo C | Copa Mundial de la FIFA Catar 2022™ | Partido C…" at bounding box center [556, 187] width 257 height 32
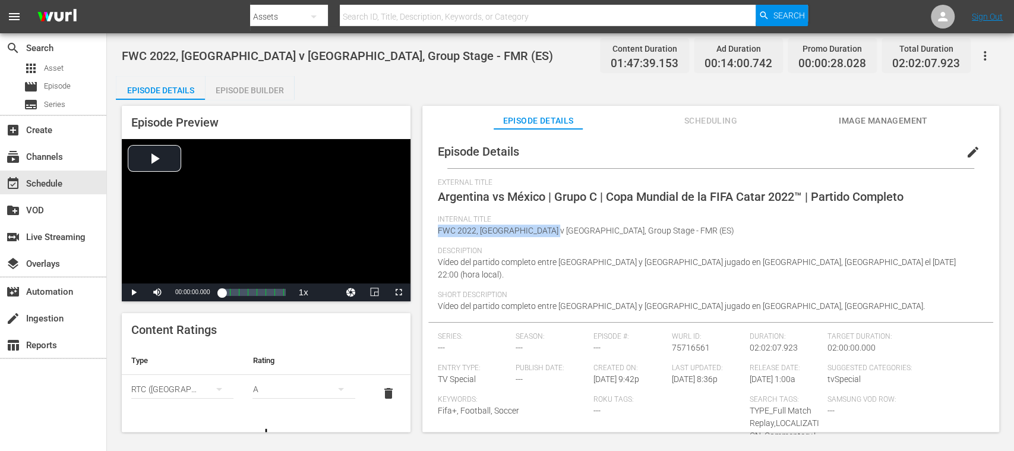
drag, startPoint x: 438, startPoint y: 231, endPoint x: 548, endPoint y: 238, distance: 109.5
click at [548, 238] on div "Internal Title FWC 2022, Argentina v Mexico, Group Stage - FMR (ES)" at bounding box center [711, 230] width 546 height 31
click at [524, 281] on div "Description Vídeo del partido completo entre Argentina y México jugado en Lusai…" at bounding box center [711, 269] width 546 height 44
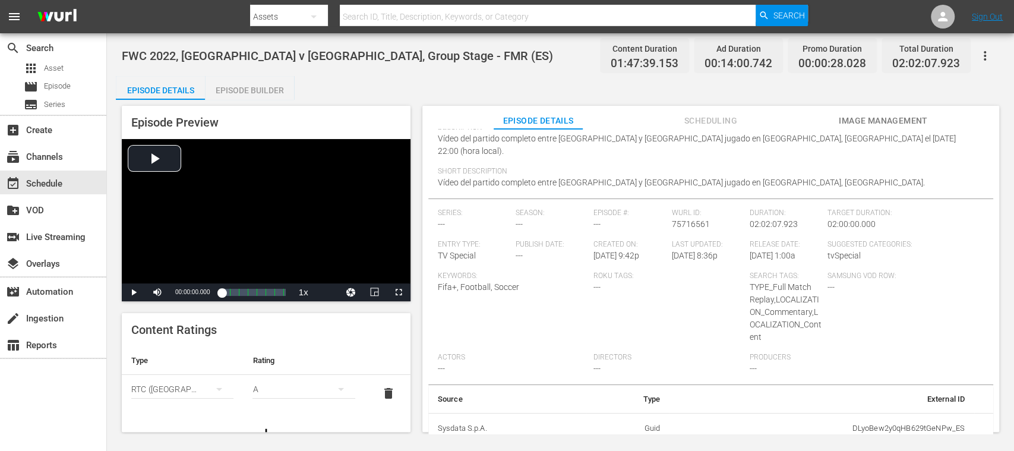
scroll to position [130, 0]
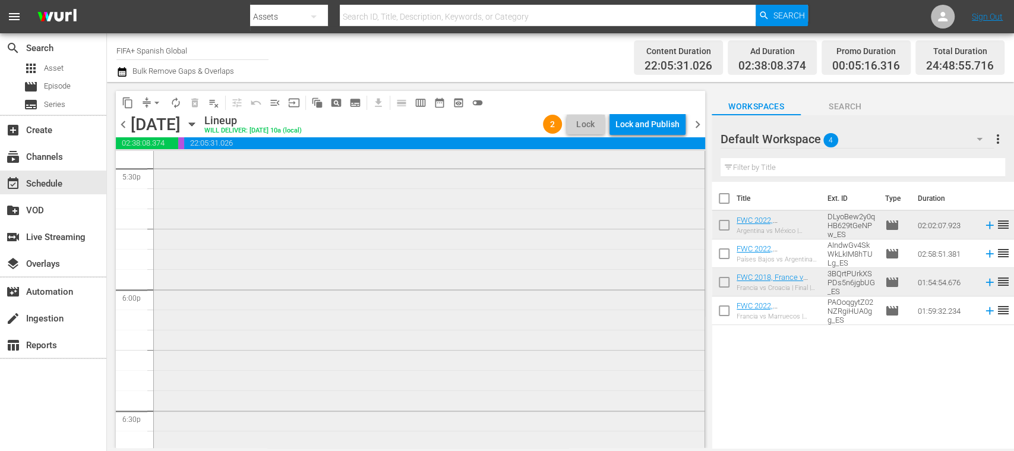
scroll to position [4013, 0]
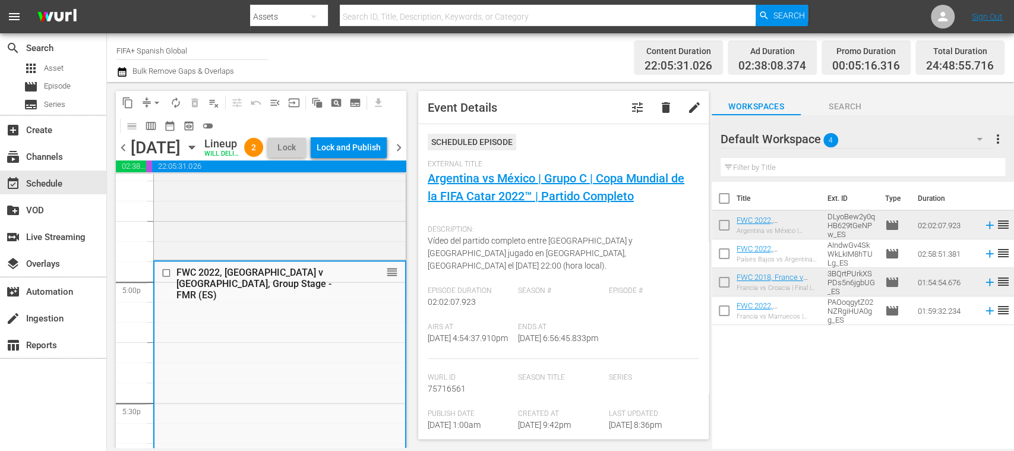
drag, startPoint x: 427, startPoint y: 327, endPoint x: 571, endPoint y: 346, distance: 145.6
click at [571, 346] on div "Event Details tune delete edit Scheduled Episode External Title Argentina vs Mé…" at bounding box center [563, 265] width 290 height 348
copy div "Airs At 9/26/25 @ 4:54:37.910pm Ends At 9/26/25 @ 6:56:45.833pm"
click at [121, 155] on span "chevron_left" at bounding box center [123, 147] width 15 height 15
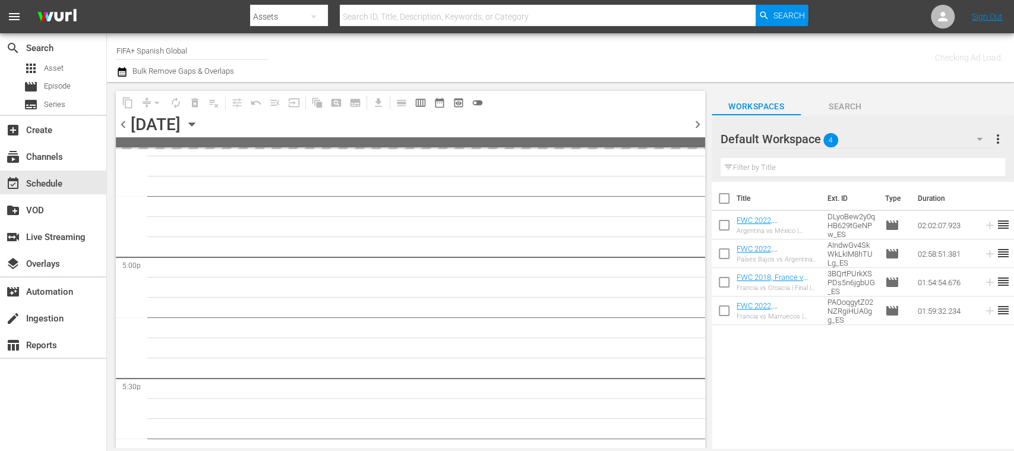
scroll to position [4094, 0]
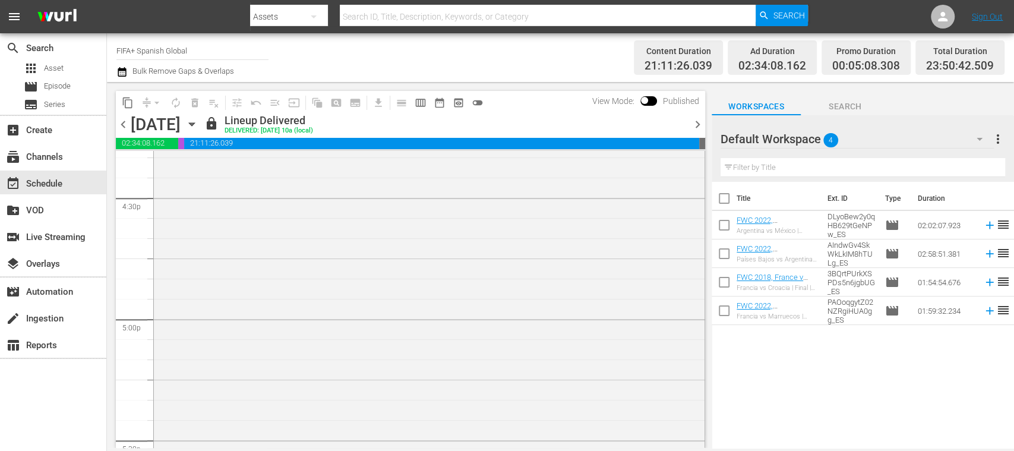
click at [698, 127] on span "chevron_right" at bounding box center [697, 124] width 15 height 15
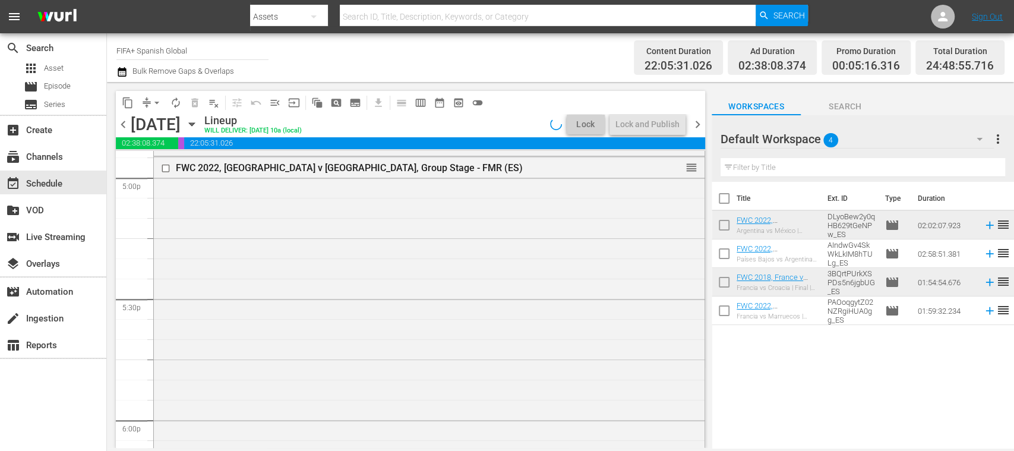
scroll to position [4013, 0]
